Goal: Browse casually

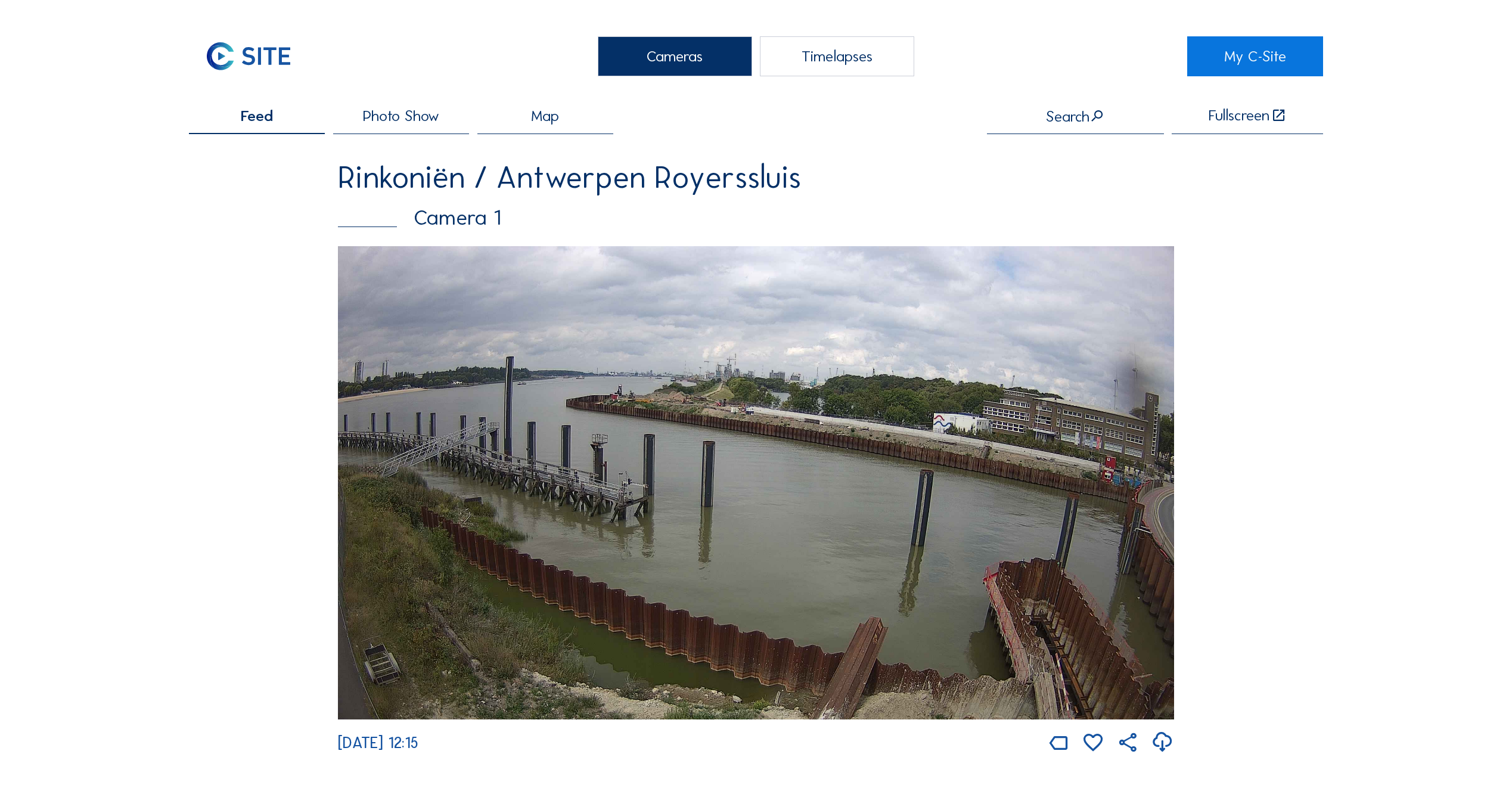
scroll to position [715, 0]
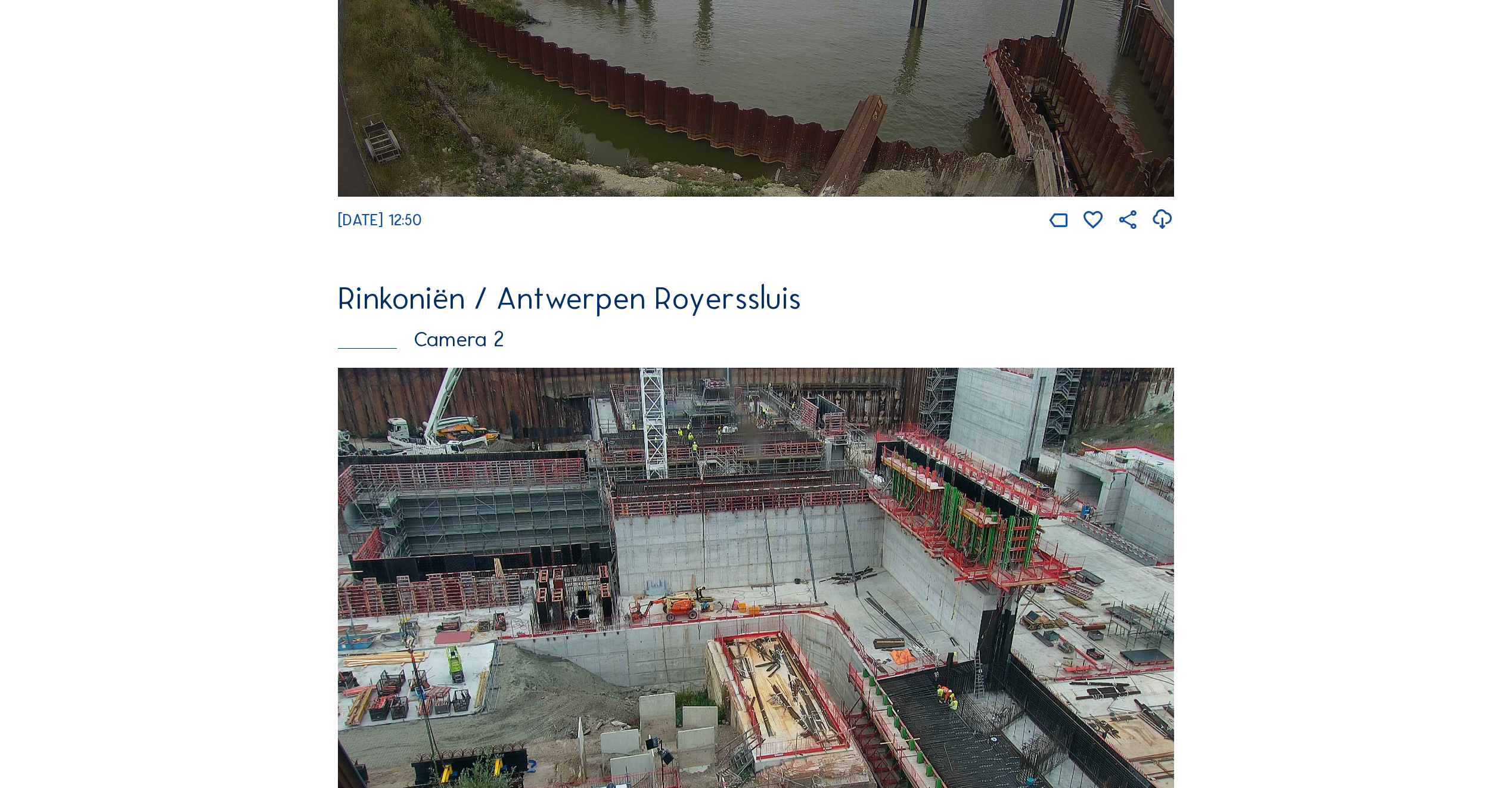
scroll to position [537, 0]
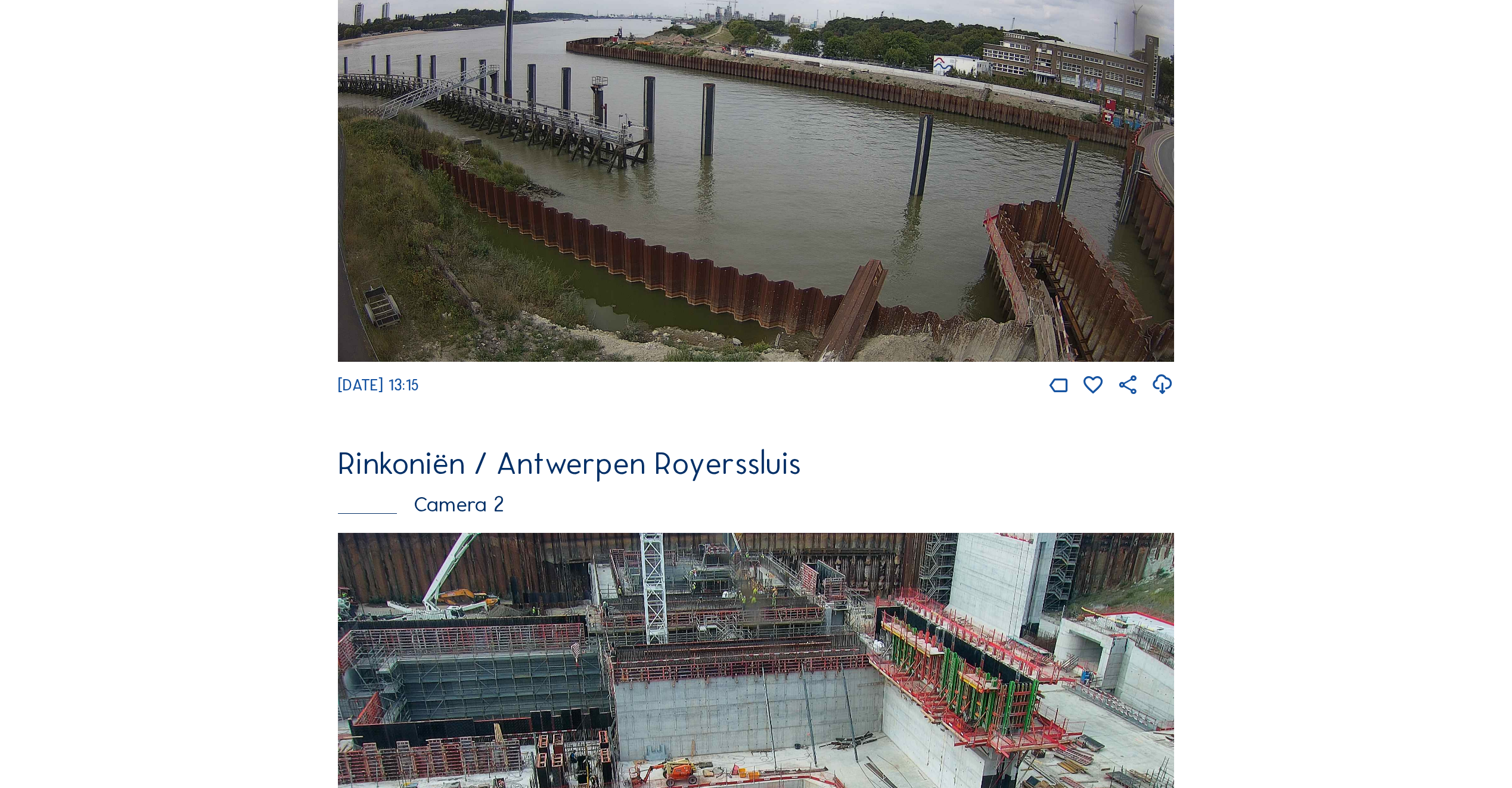
scroll to position [655, 0]
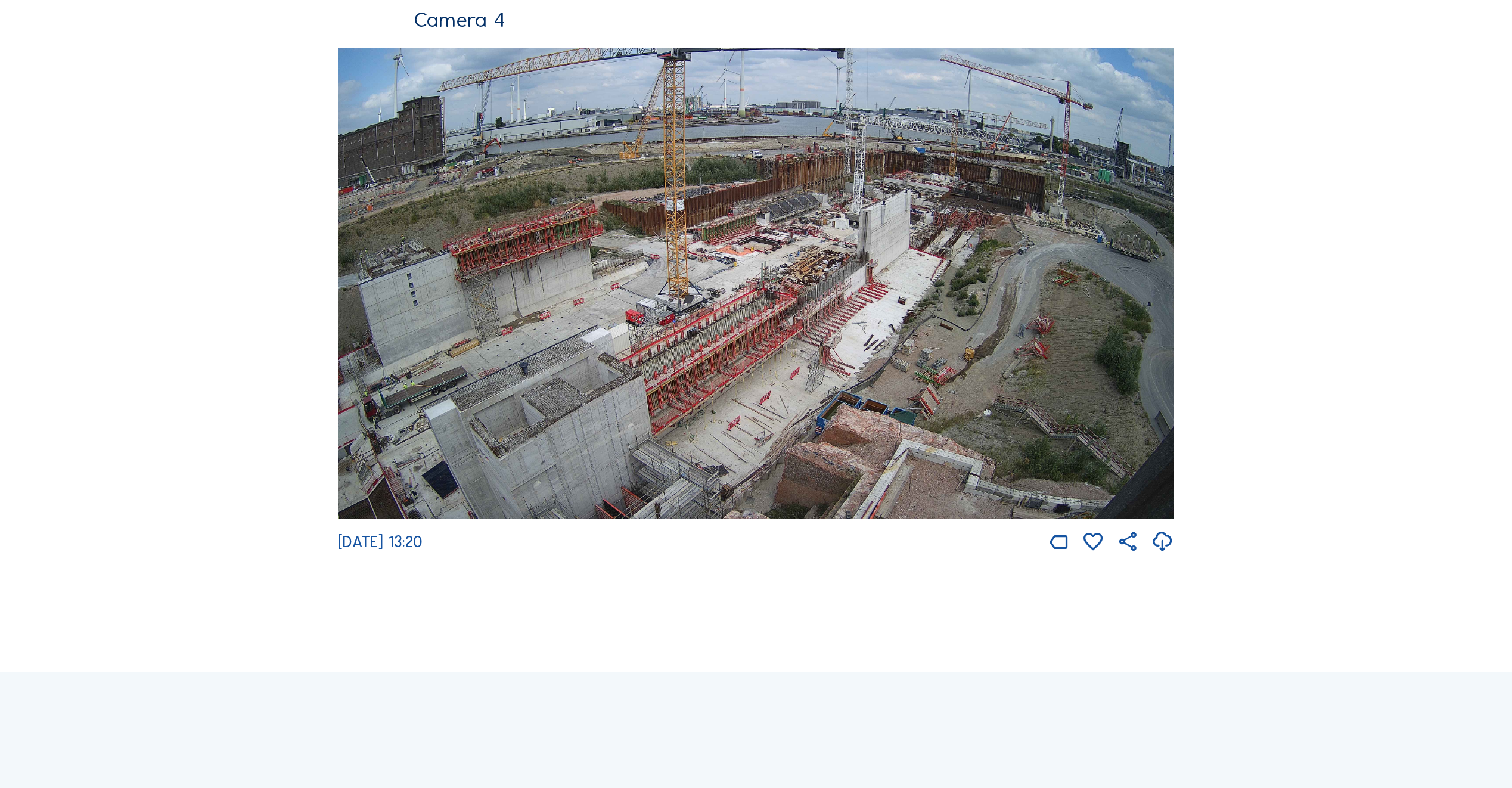
scroll to position [2146, 0]
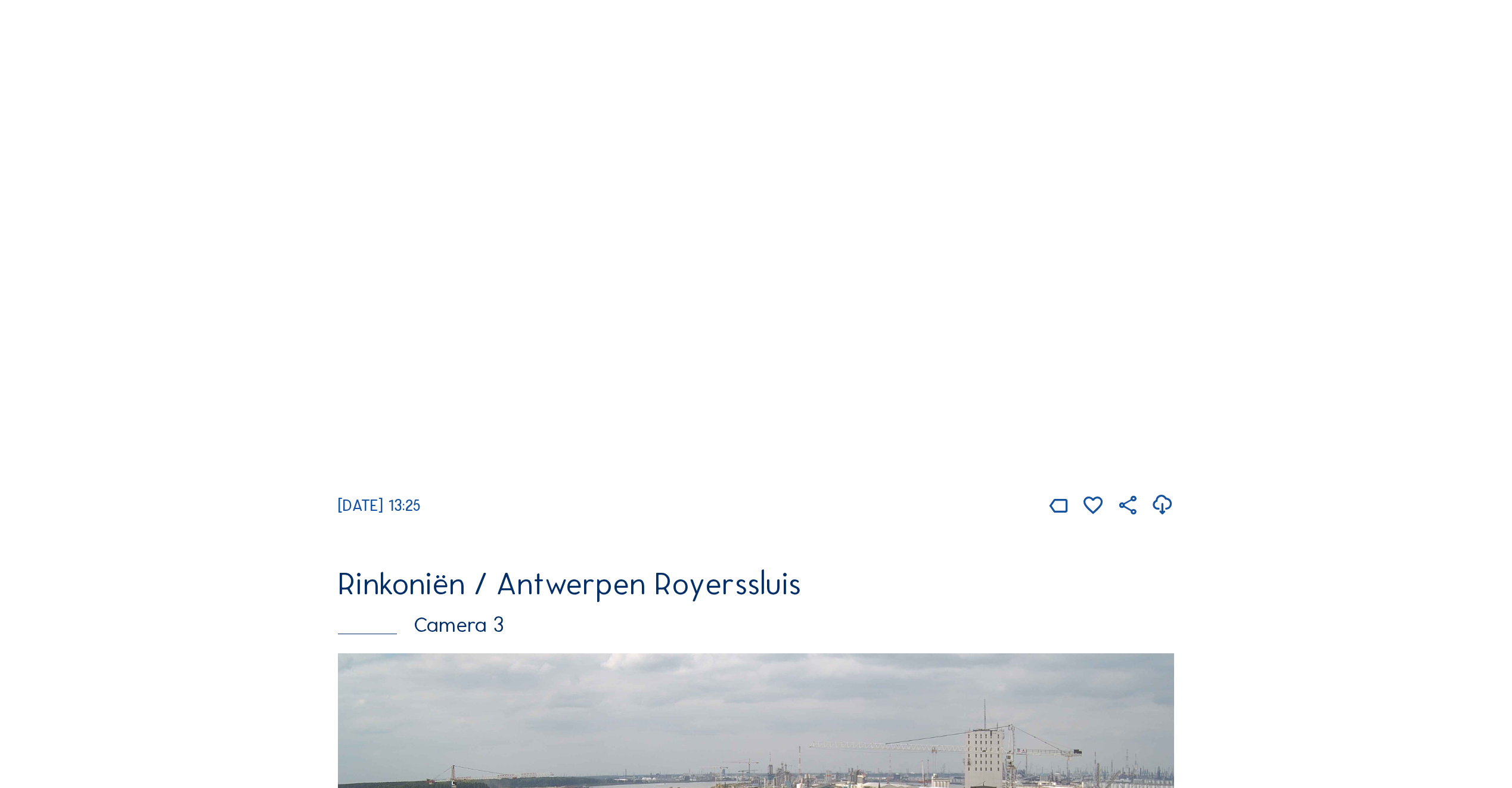
scroll to position [894, 0]
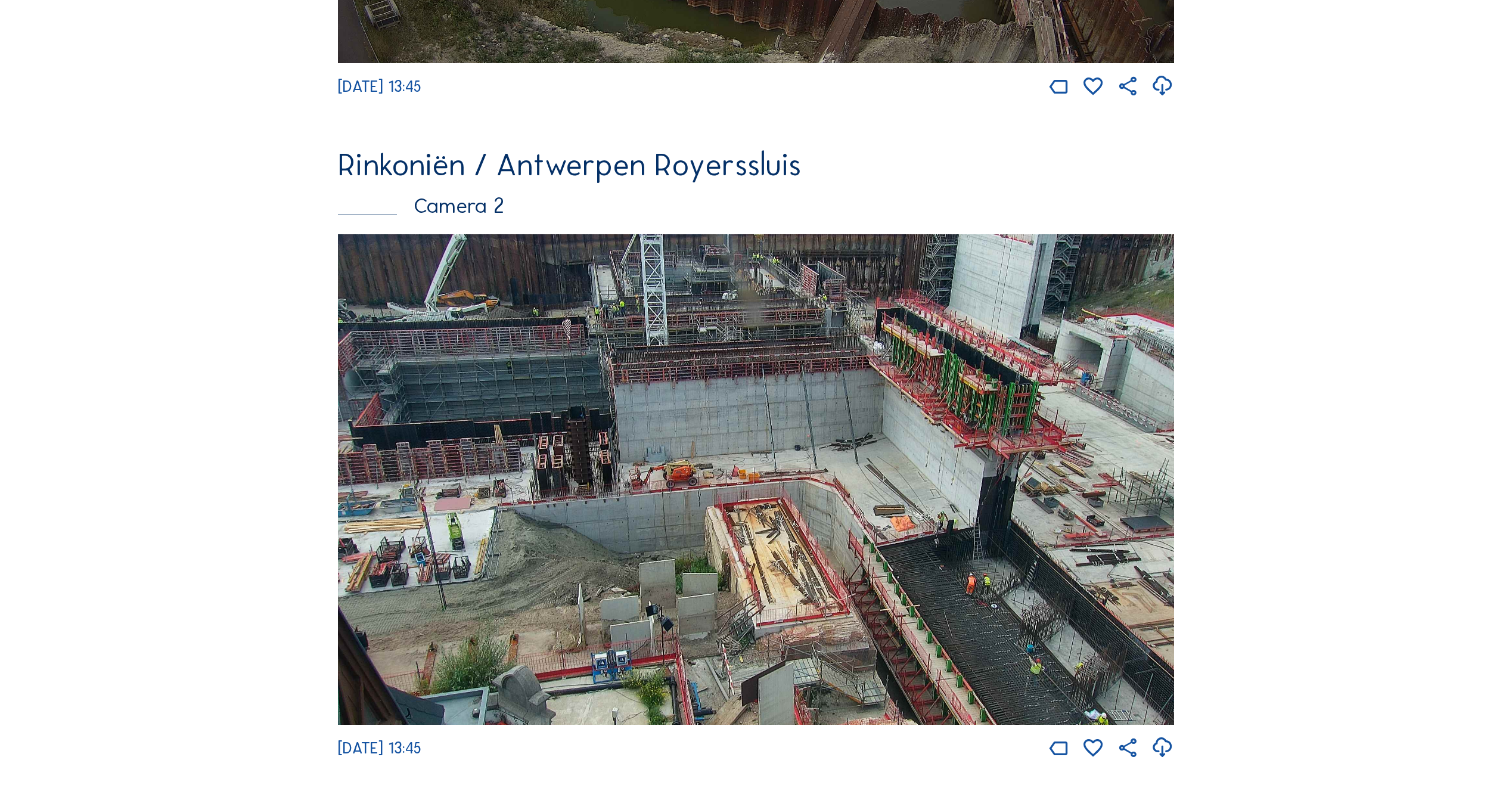
scroll to position [774, 0]
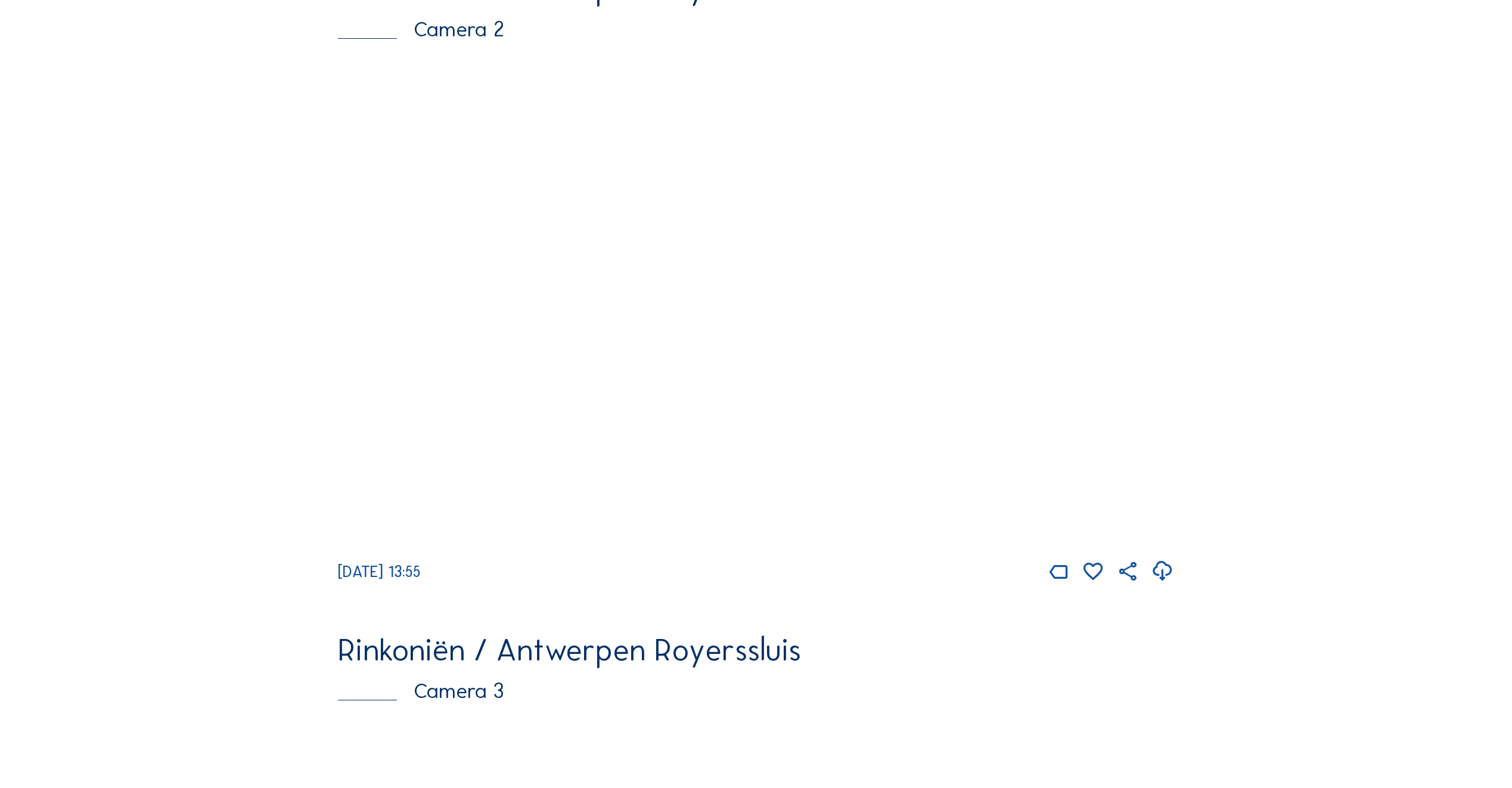
scroll to position [835, 0]
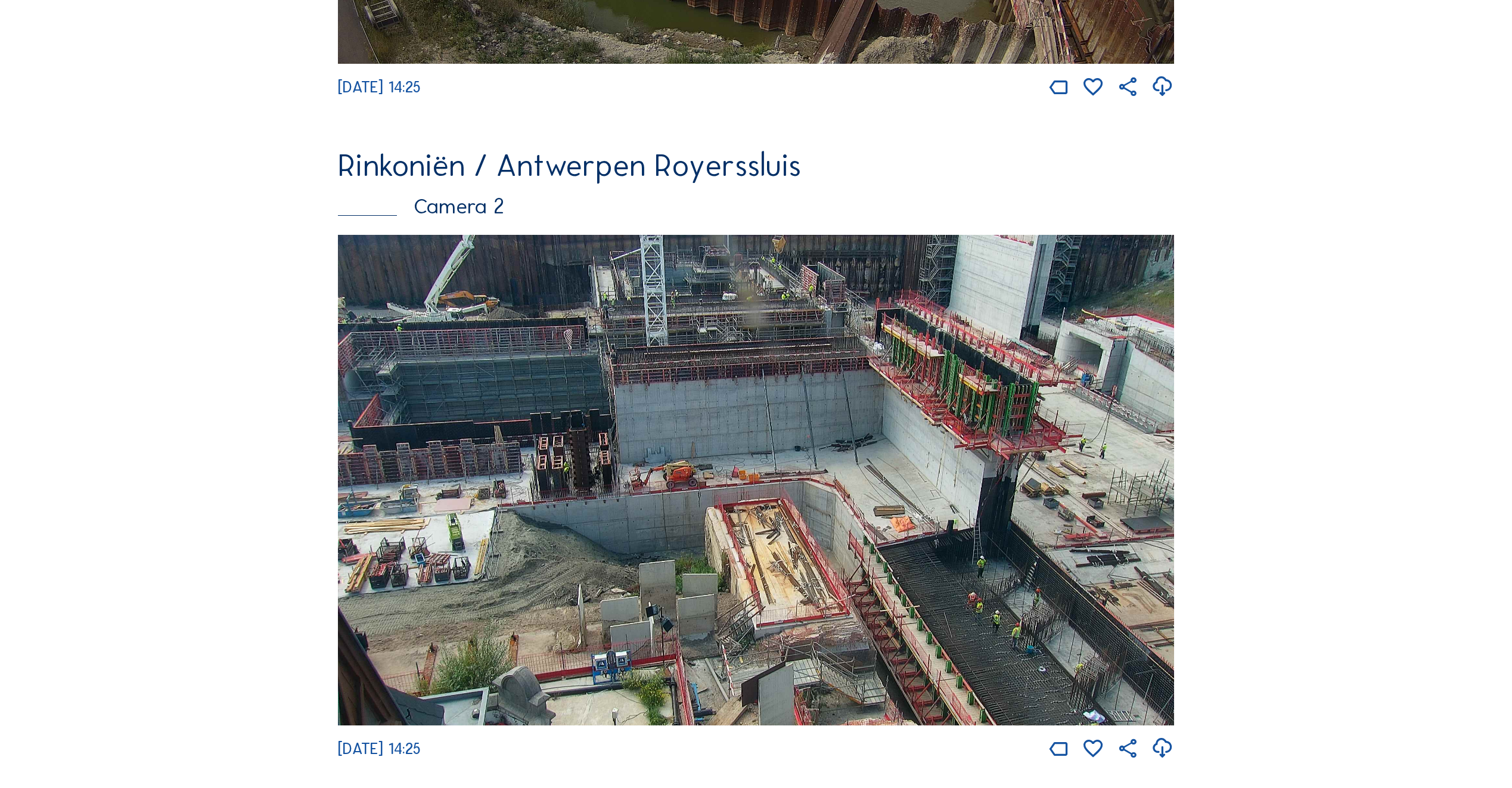
scroll to position [596, 0]
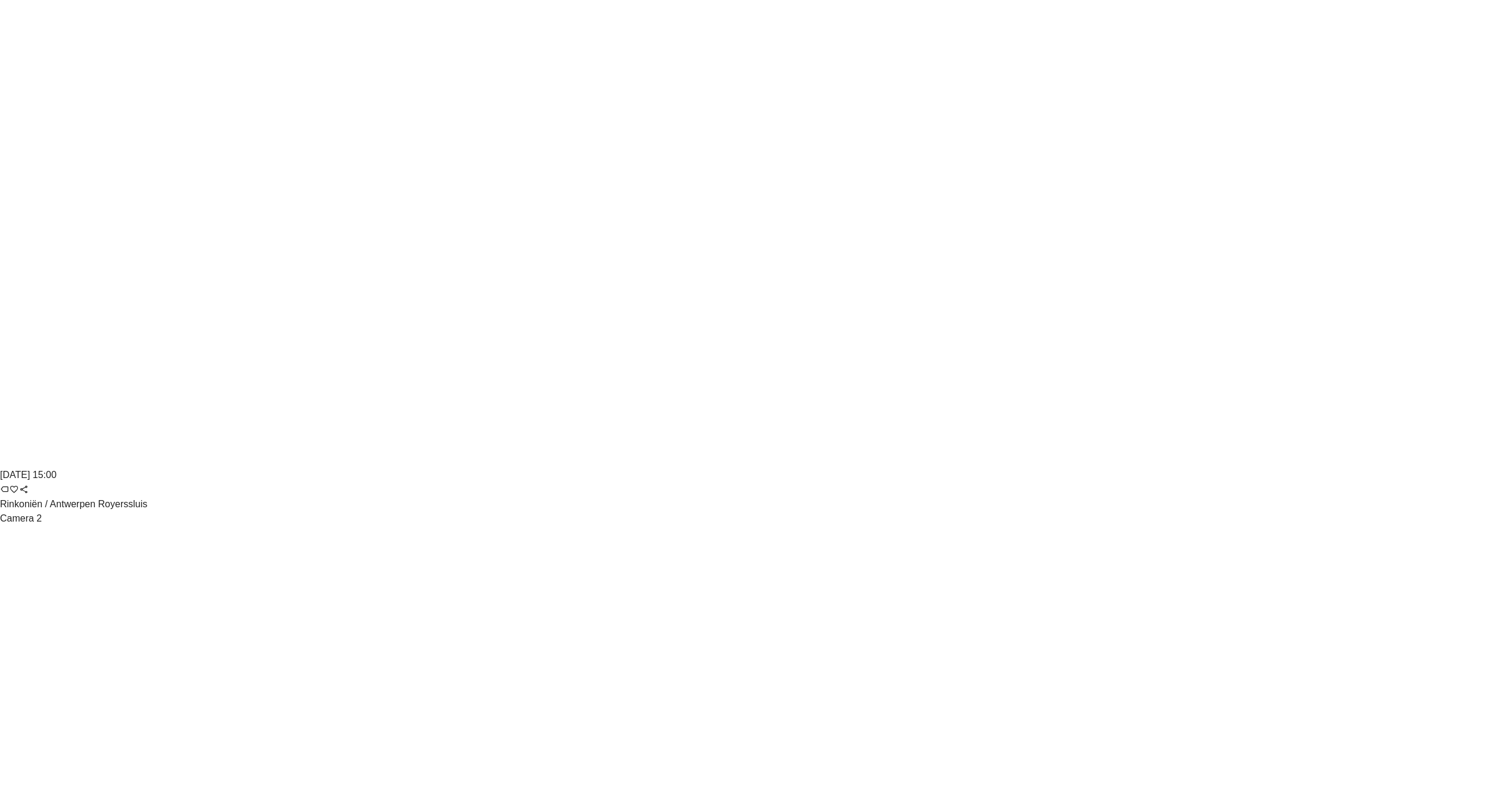
scroll to position [715, 0]
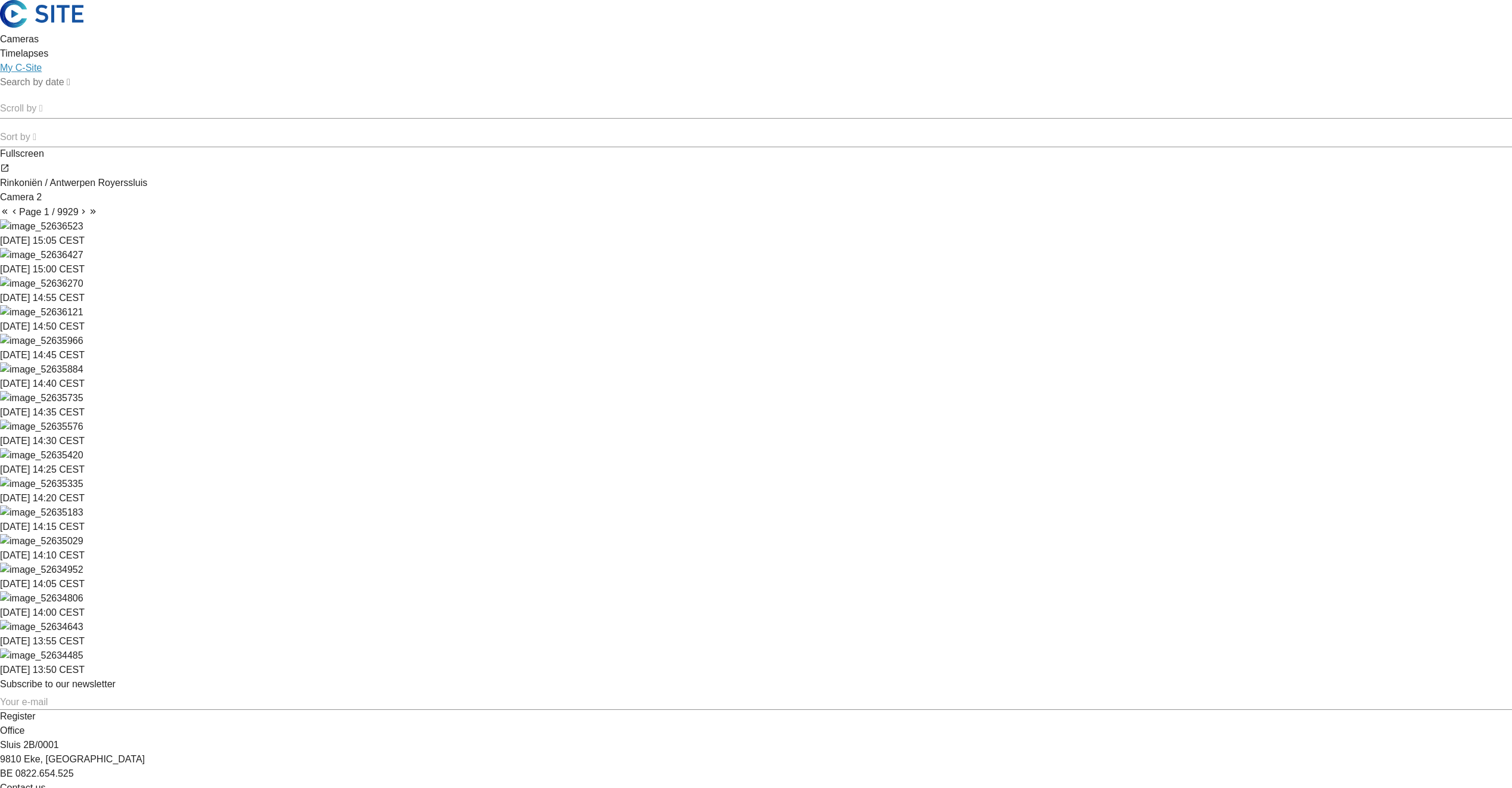
click at [83, 319] on img at bounding box center [42, 312] width 83 height 14
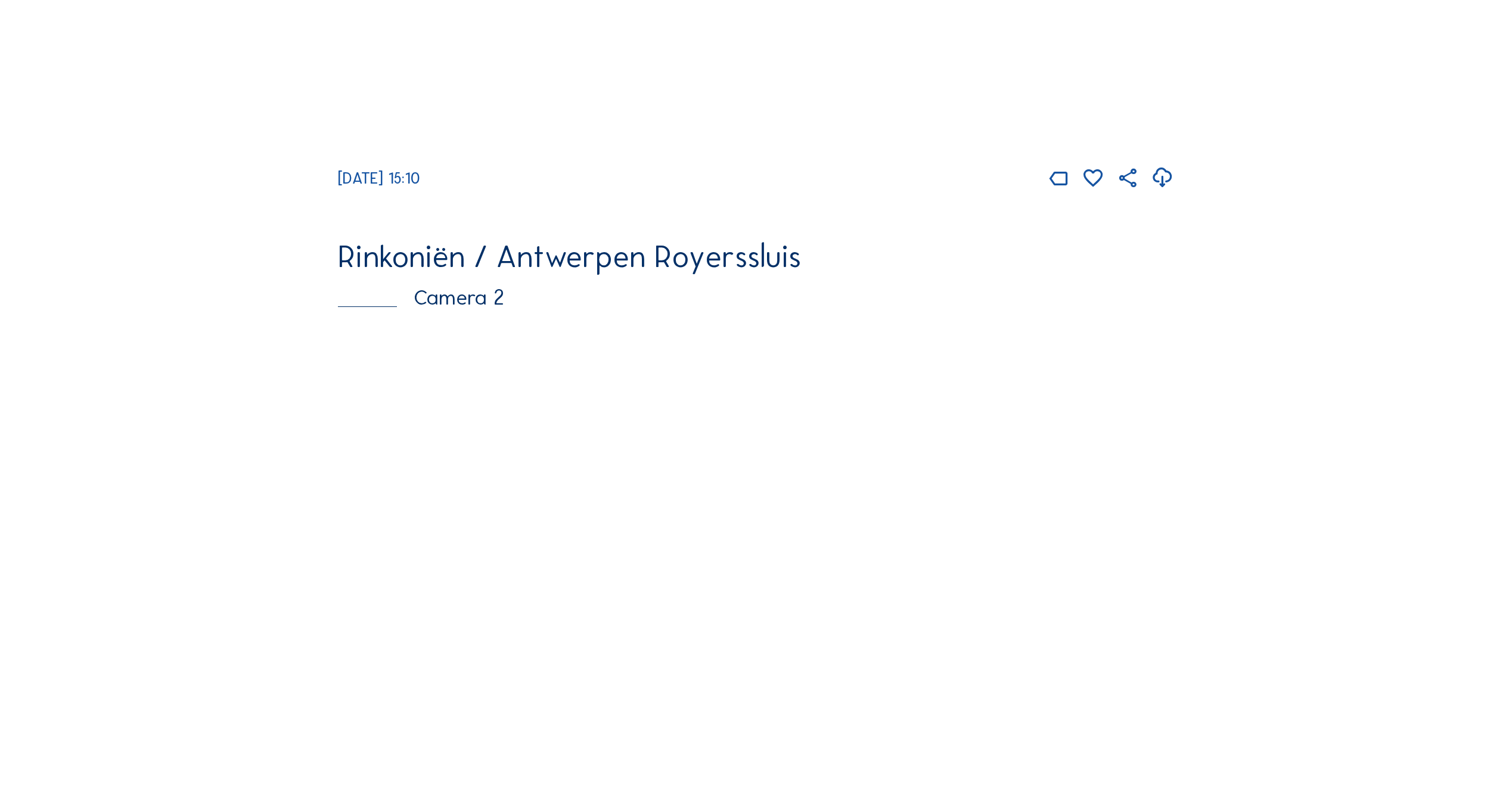
scroll to position [655, 0]
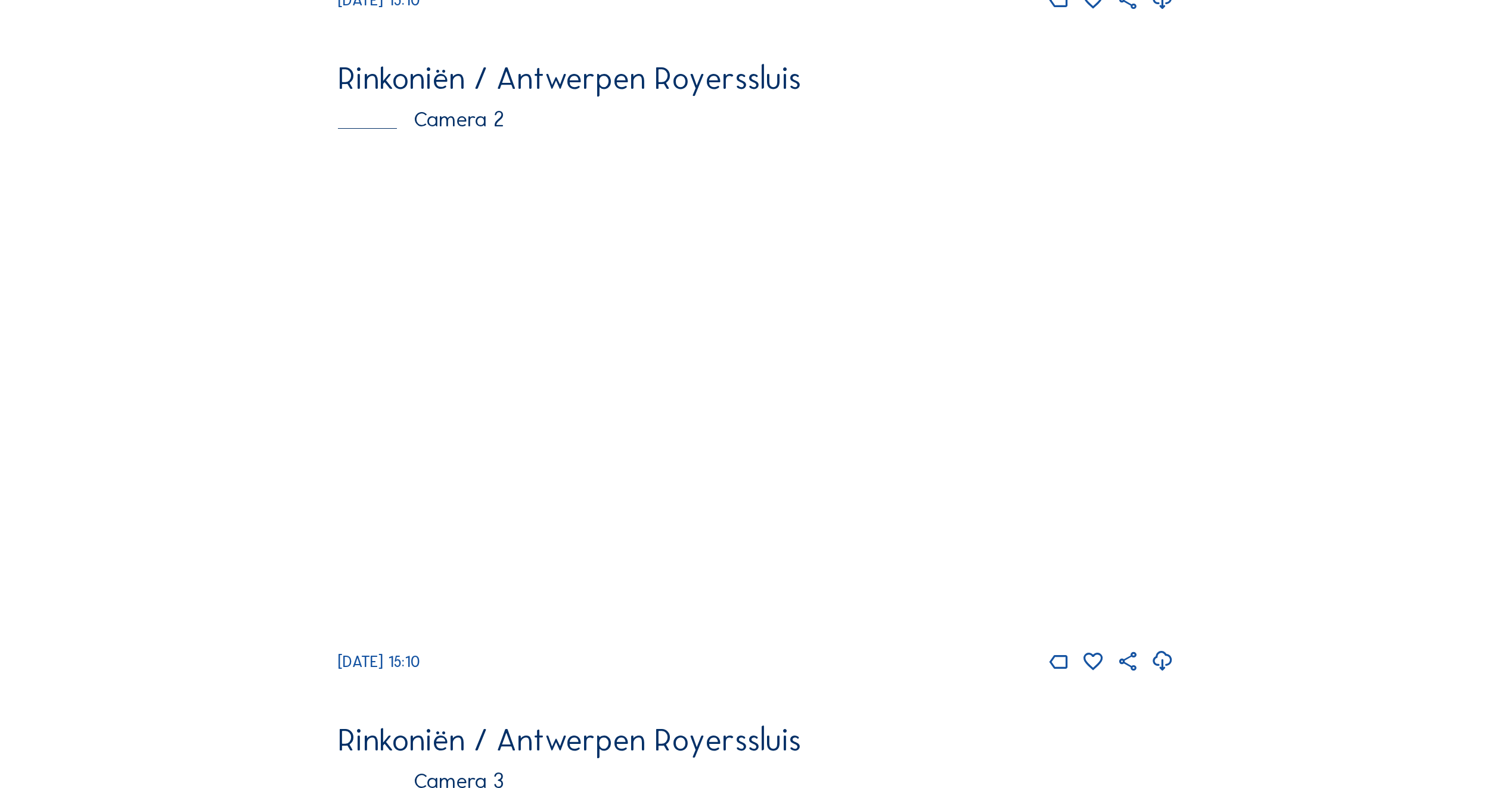
scroll to position [715, 0]
